Goal: Browse casually

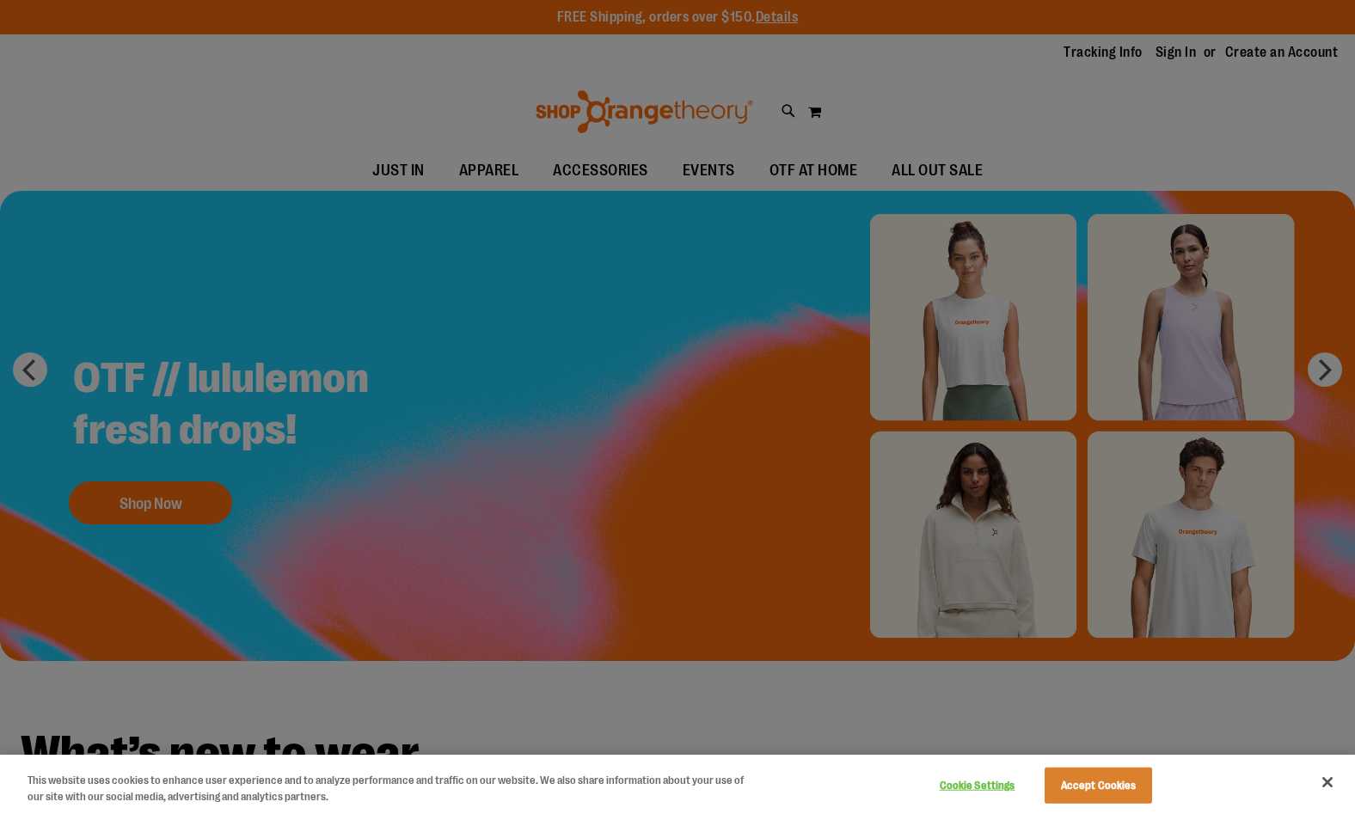
click at [602, 171] on div at bounding box center [677, 407] width 1355 height 814
click at [1324, 784] on button "Close" at bounding box center [1328, 783] width 38 height 38
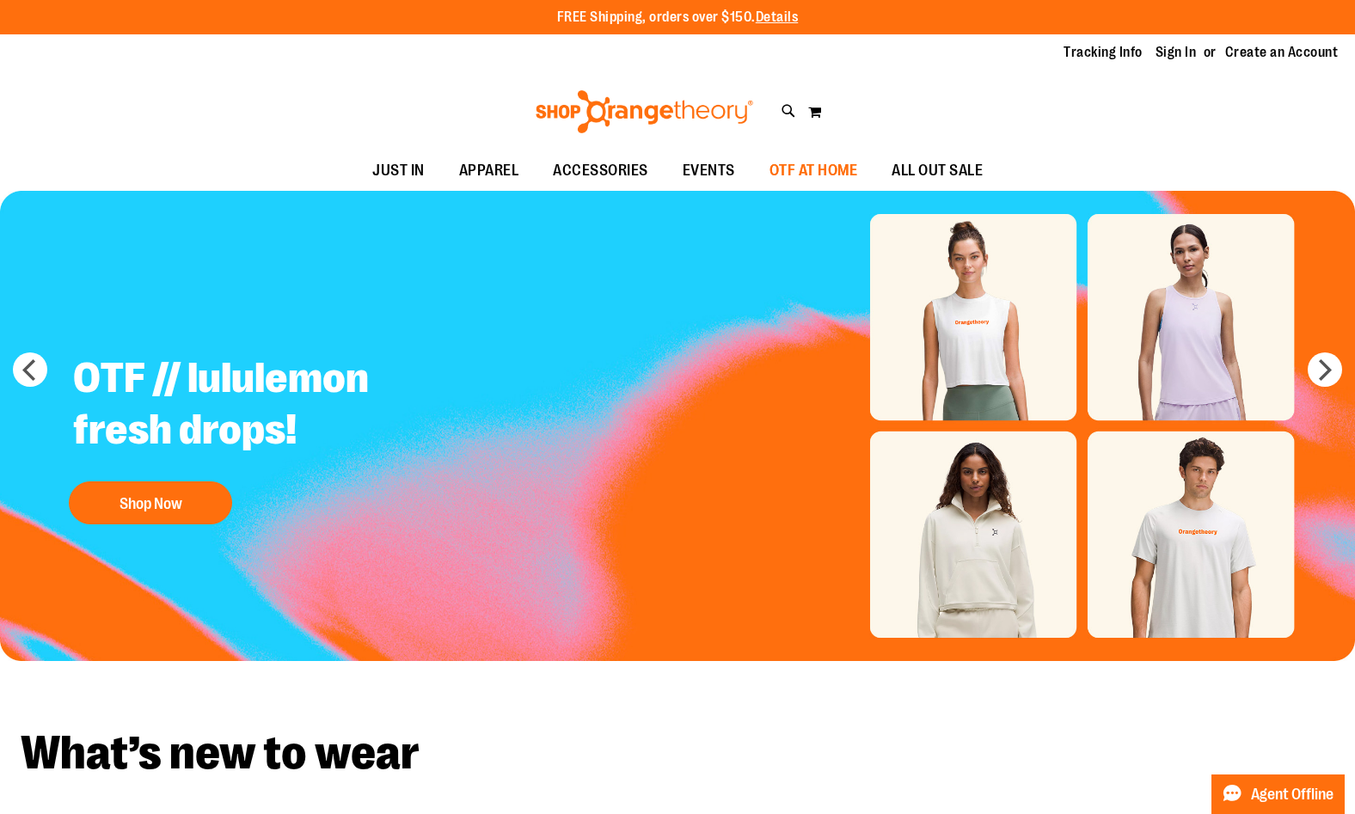
click at [784, 168] on span "OTF AT HOME" at bounding box center [814, 170] width 89 height 39
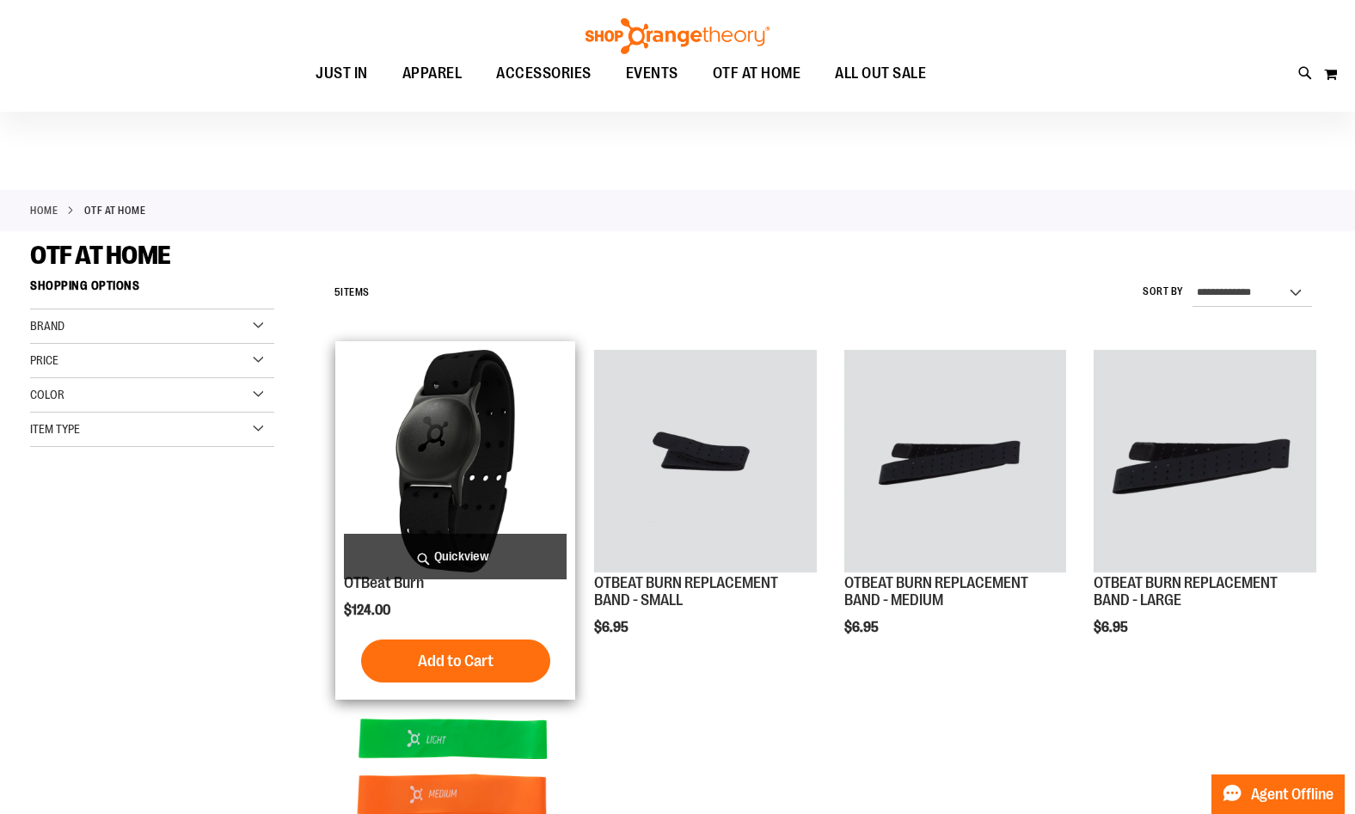
click at [476, 451] on img "product" at bounding box center [455, 461] width 223 height 223
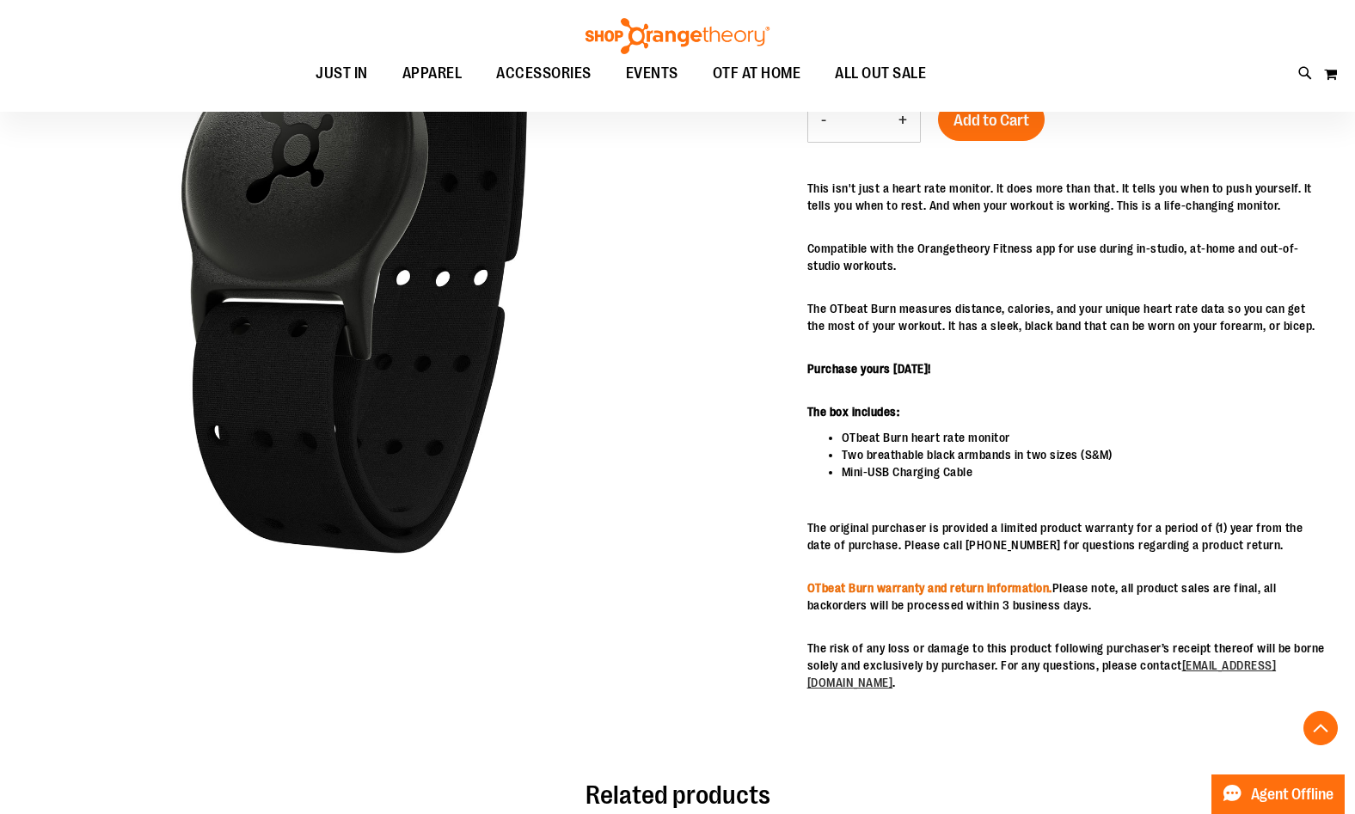
scroll to position [342, 0]
click at [1031, 593] on link "OTbeat Burn warranty and return information." at bounding box center [929, 587] width 245 height 14
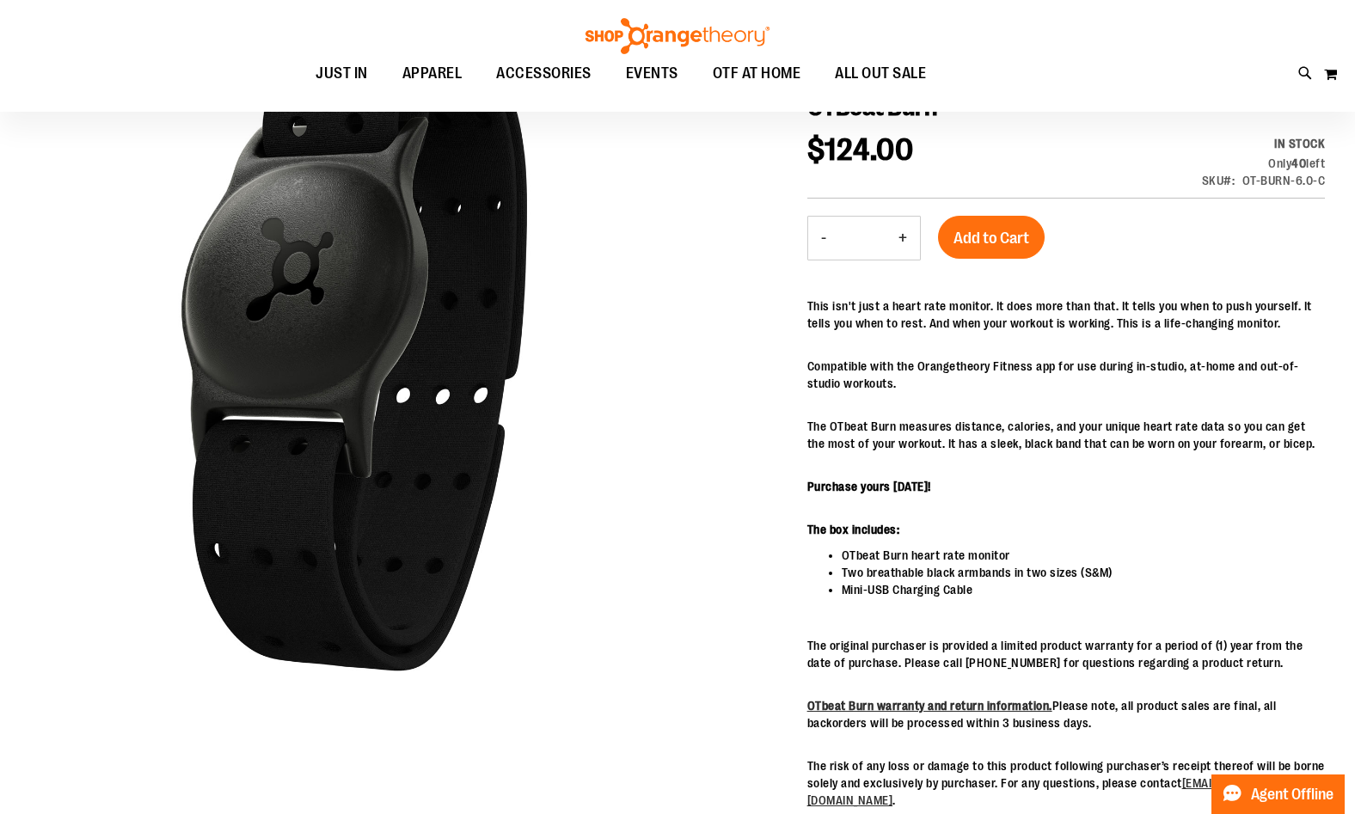
scroll to position [219, 0]
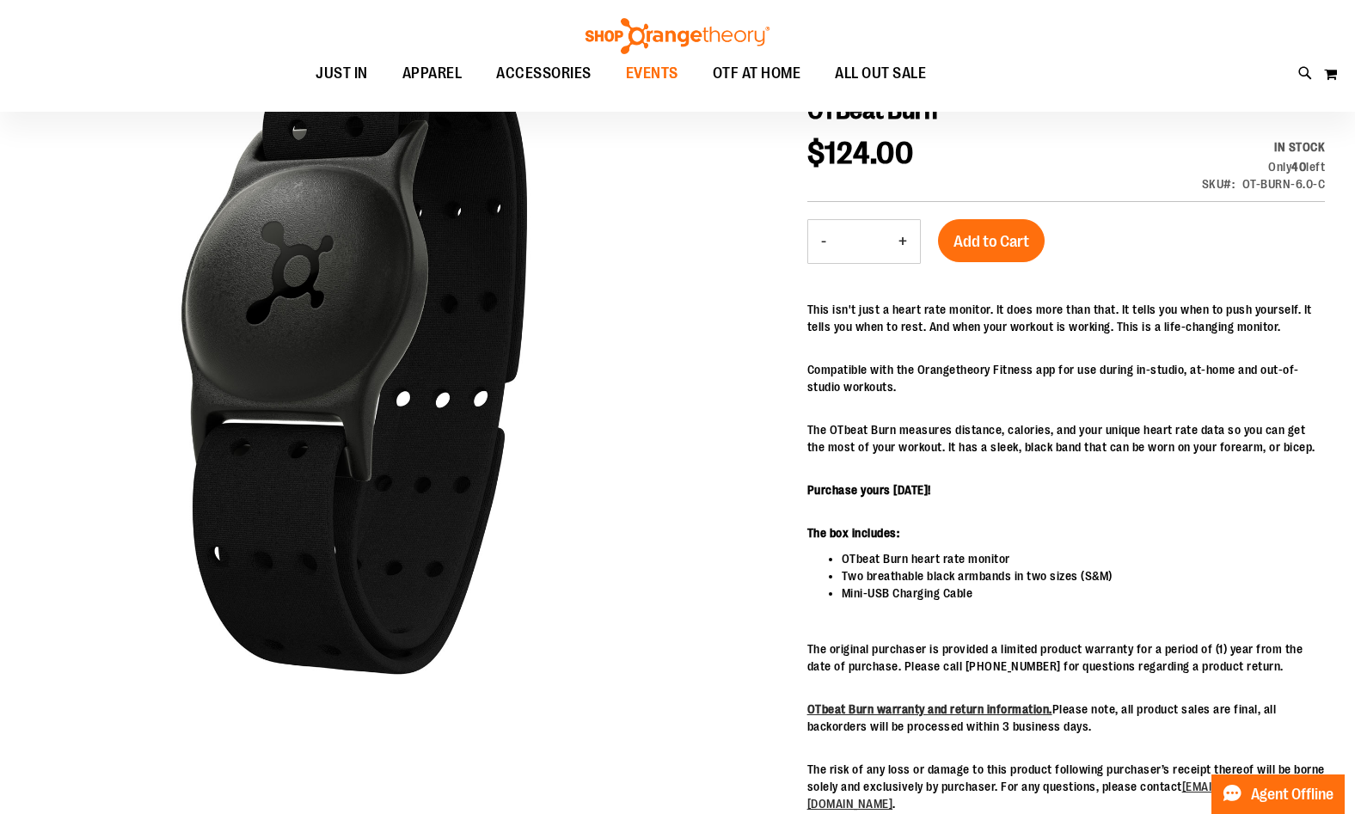
click at [655, 82] on span "EVENTS" at bounding box center [652, 73] width 52 height 39
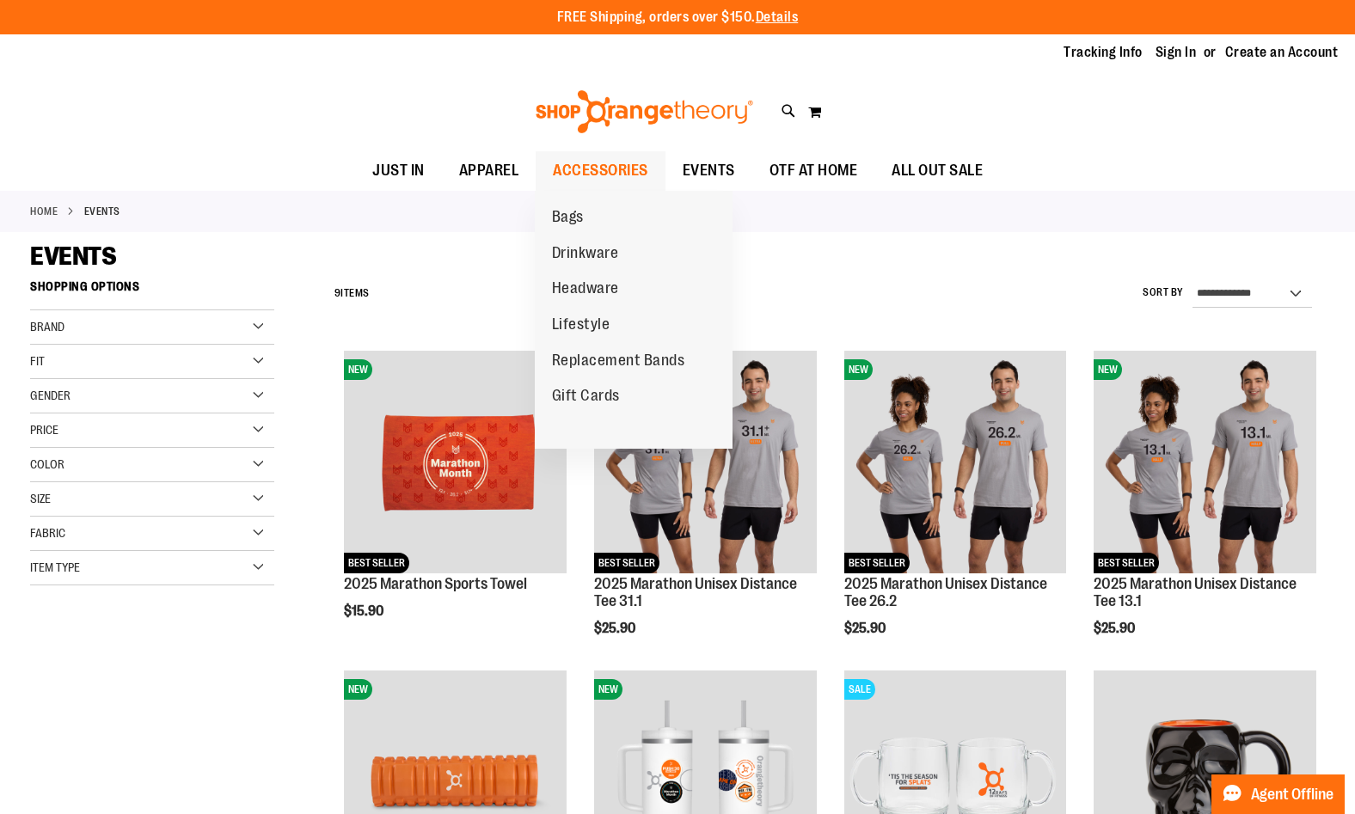
click at [621, 169] on span "ACCESSORIES" at bounding box center [600, 170] width 95 height 39
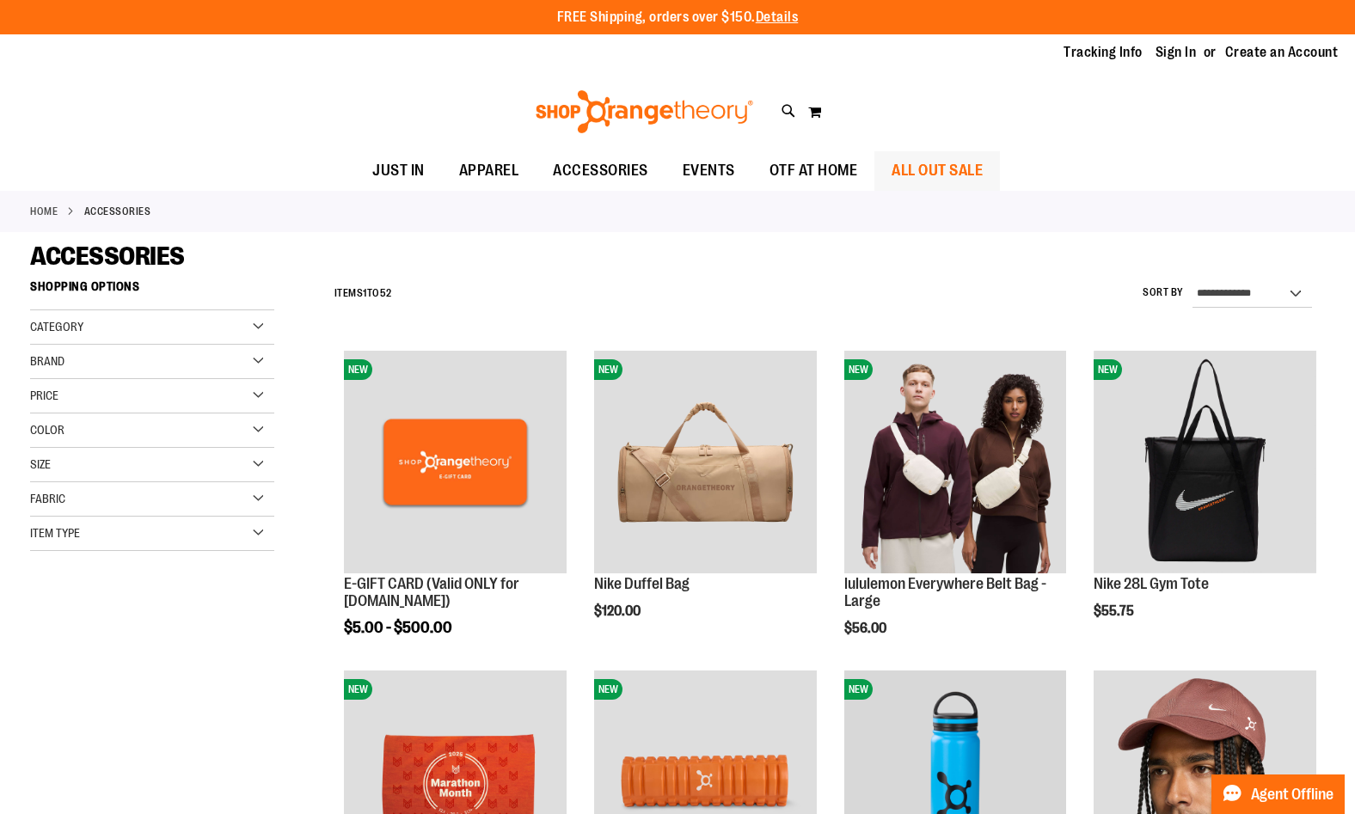
scroll to position [0, 2]
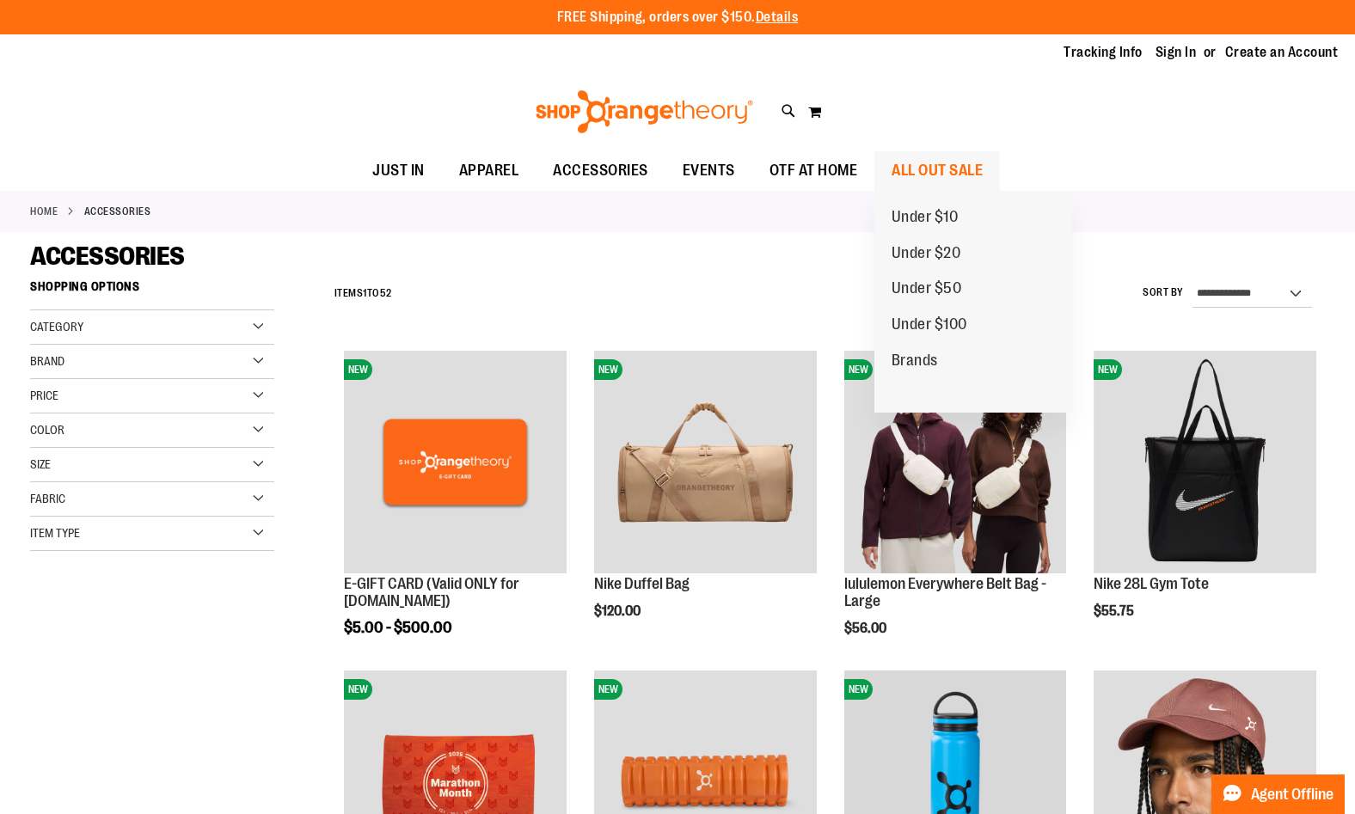
click at [940, 169] on span "ALL OUT SALE" at bounding box center [937, 170] width 91 height 39
